Goal: Task Accomplishment & Management: Complete application form

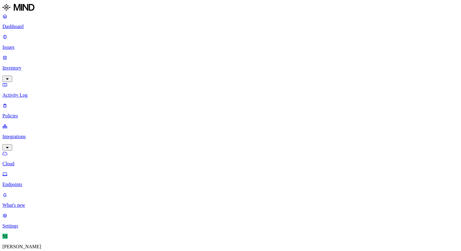
click at [14, 103] on link "Policies" at bounding box center [230, 111] width 456 height 16
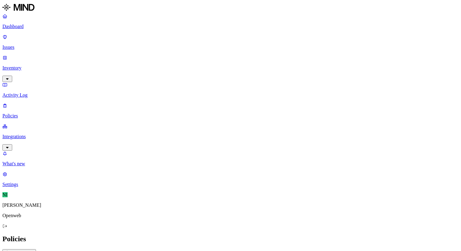
click at [148, 58] on span "Endpoint" at bounding box center [144, 60] width 18 height 5
click at [256, 235] on h2 "Policies" at bounding box center [230, 239] width 456 height 8
click at [36, 249] on button "Create Policy" at bounding box center [19, 252] width 34 height 6
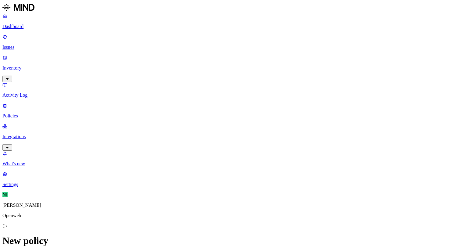
click at [215, 100] on label "Web Category" at bounding box center [207, 101] width 18 height 11
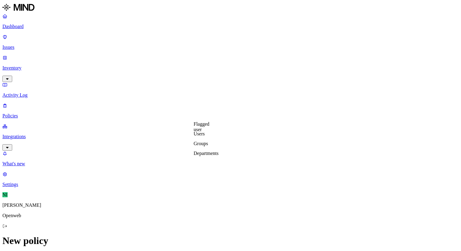
click at [204, 123] on label "Classification" at bounding box center [200, 120] width 27 height 5
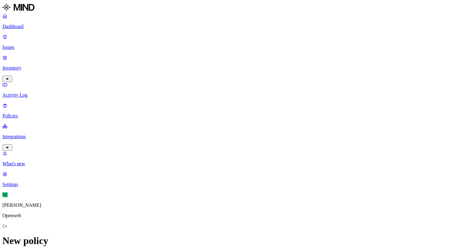
scroll to position [332, 0]
